Goal: Transaction & Acquisition: Purchase product/service

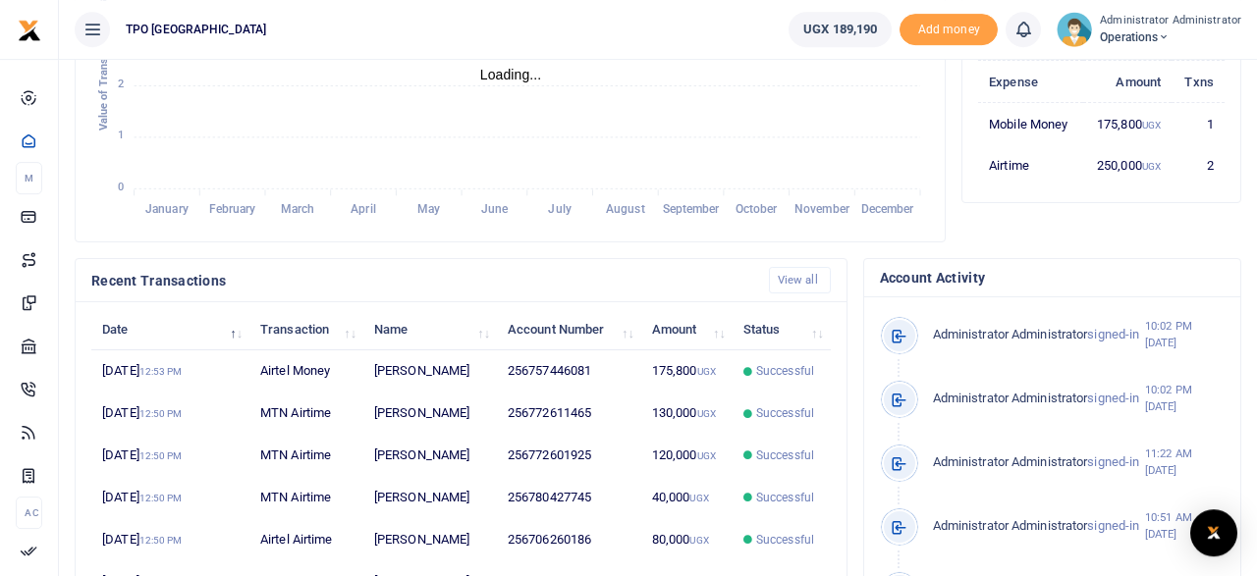
scroll to position [511, 0]
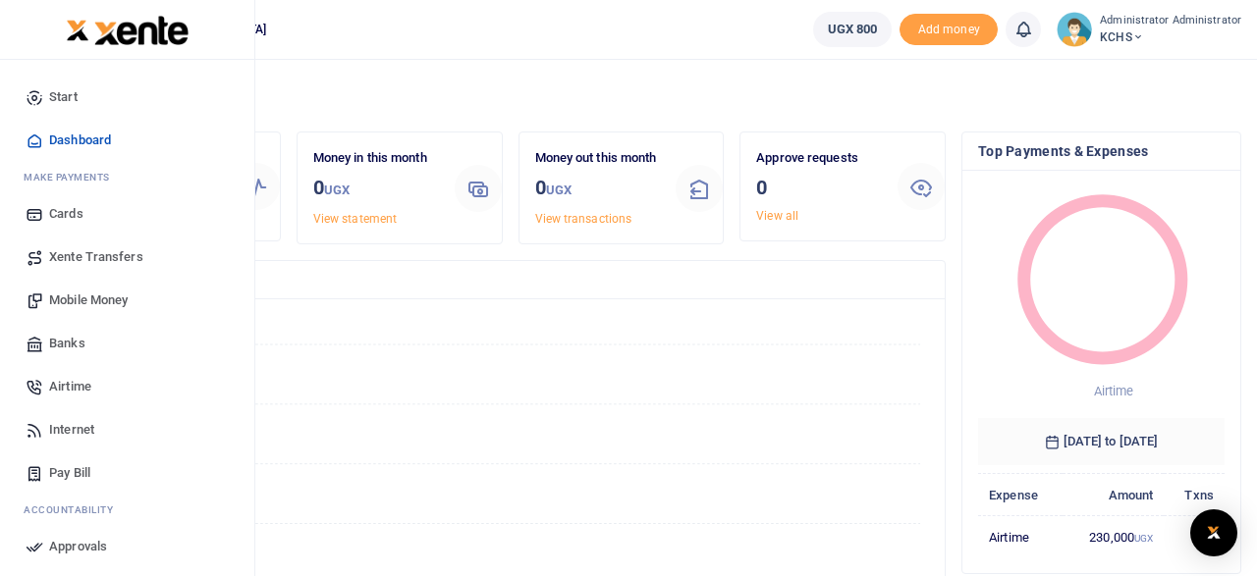
scroll to position [324, 838]
click at [68, 388] on span "Airtime" at bounding box center [70, 387] width 42 height 20
